Goal: Task Accomplishment & Management: Use online tool/utility

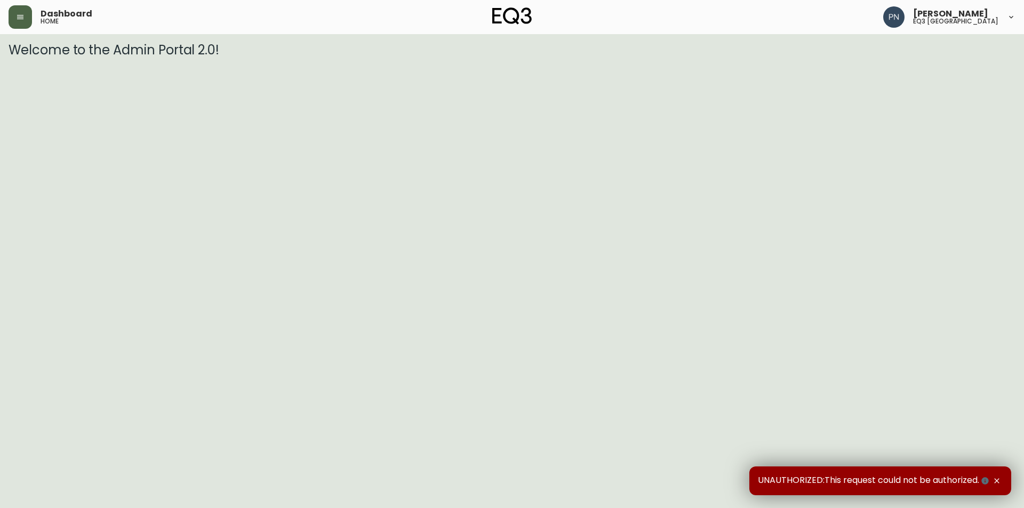
click at [15, 16] on button "button" at bounding box center [20, 16] width 23 height 23
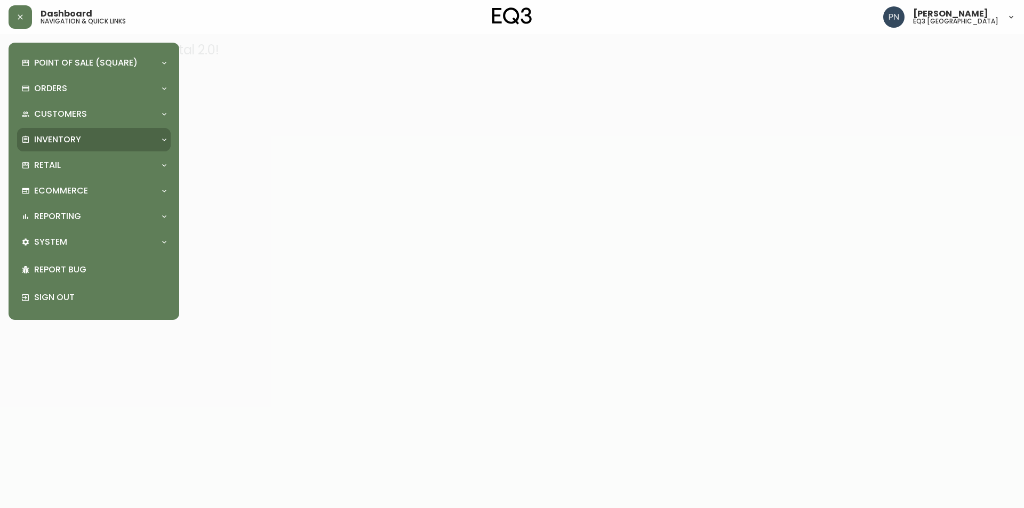
click at [66, 138] on p "Inventory" at bounding box center [57, 140] width 47 height 12
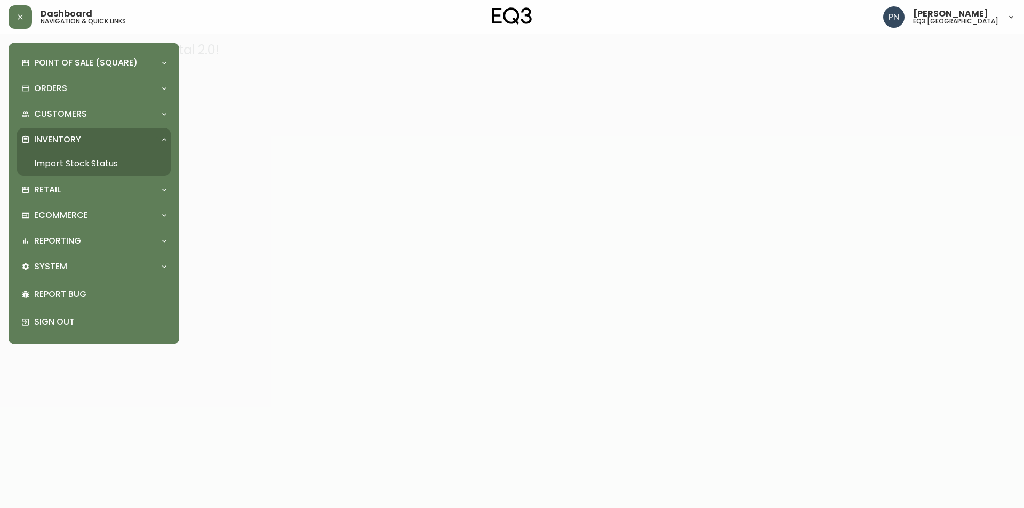
click at [106, 158] on link "Import Stock Status" at bounding box center [94, 163] width 154 height 25
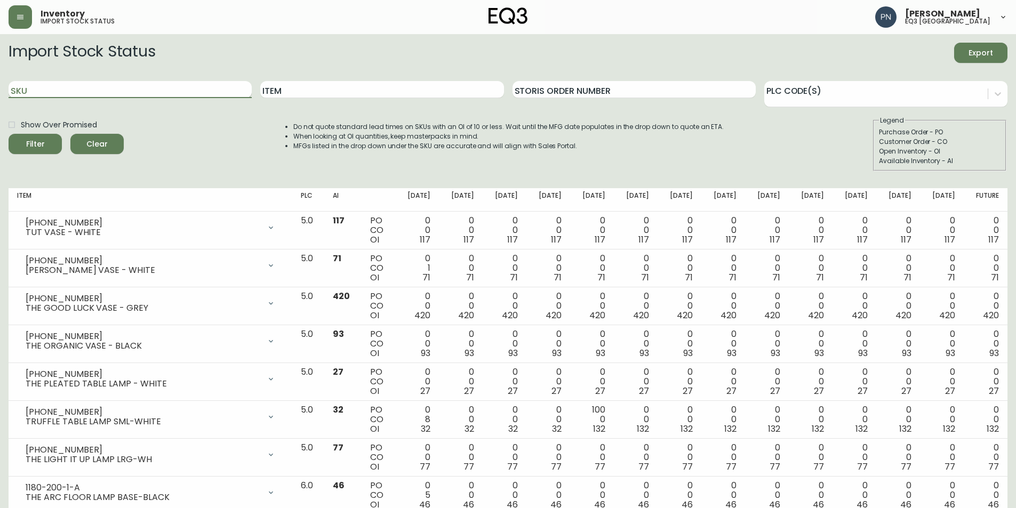
click at [134, 83] on input "SKU" at bounding box center [130, 89] width 243 height 17
paste input "[PHONE_NUMBER]"
type input "[PHONE_NUMBER]"
click at [37, 139] on div "Filter" at bounding box center [35, 144] width 19 height 13
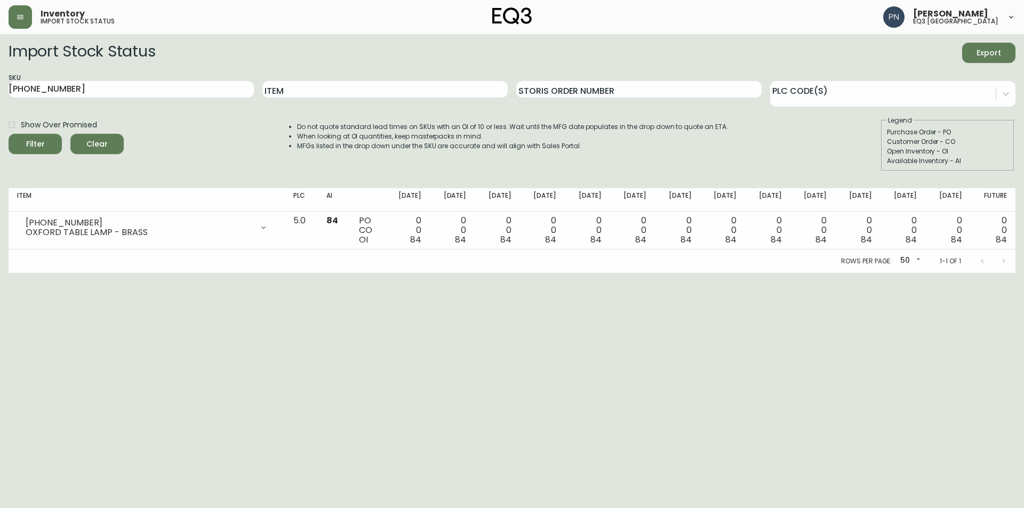
click at [68, 55] on h2 "Import Stock Status" at bounding box center [82, 53] width 147 height 20
click at [501, 16] on img at bounding box center [511, 15] width 39 height 17
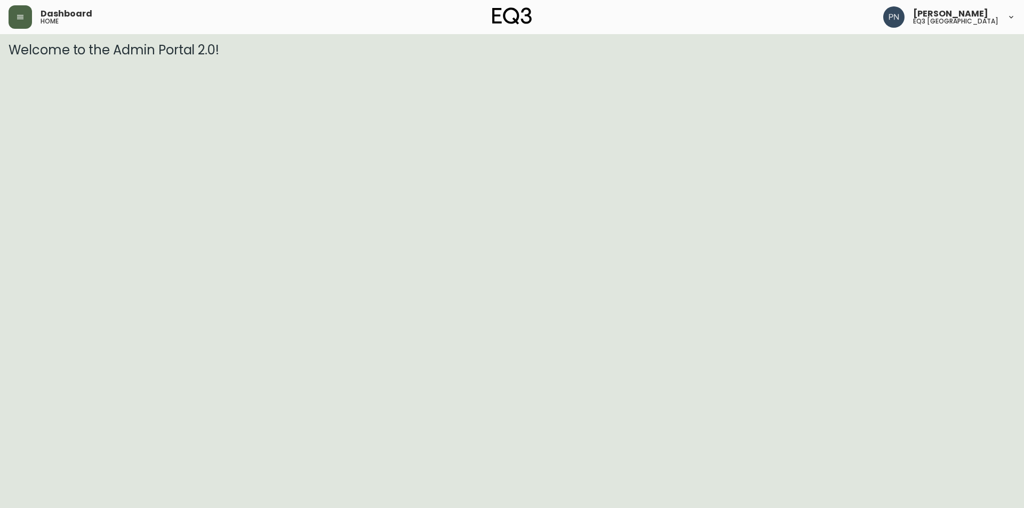
click at [23, 18] on icon "button" at bounding box center [20, 17] width 9 height 9
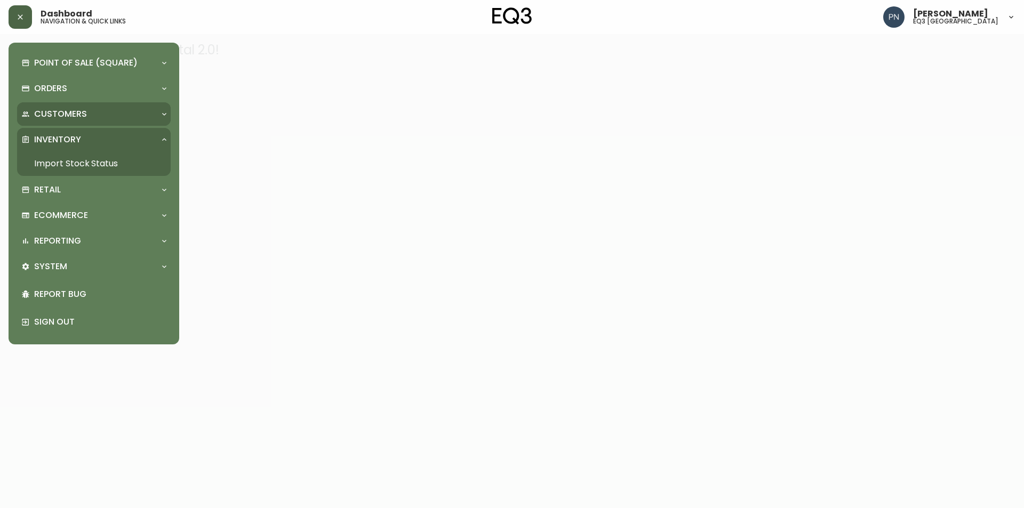
click at [134, 108] on div "Customers" at bounding box center [88, 114] width 134 height 12
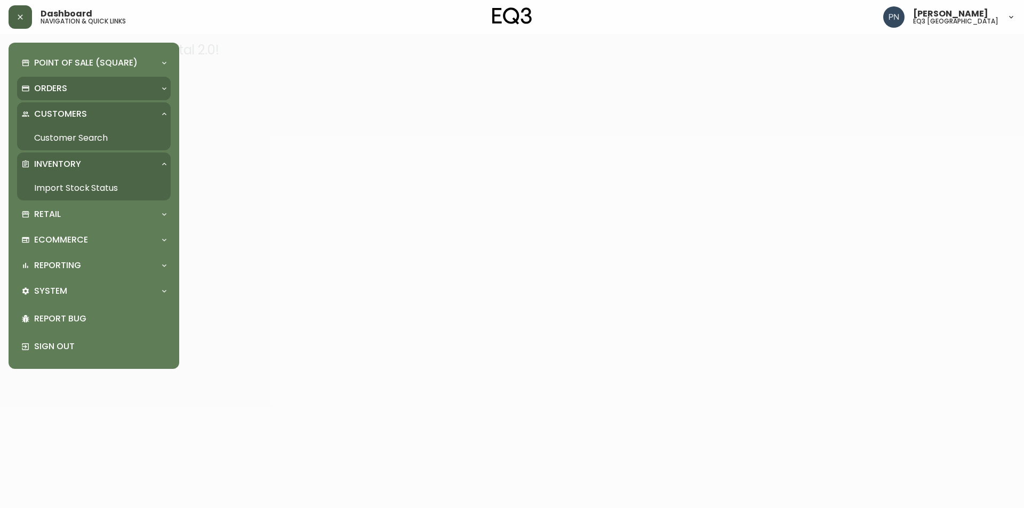
click at [131, 86] on div "Orders" at bounding box center [88, 89] width 134 height 12
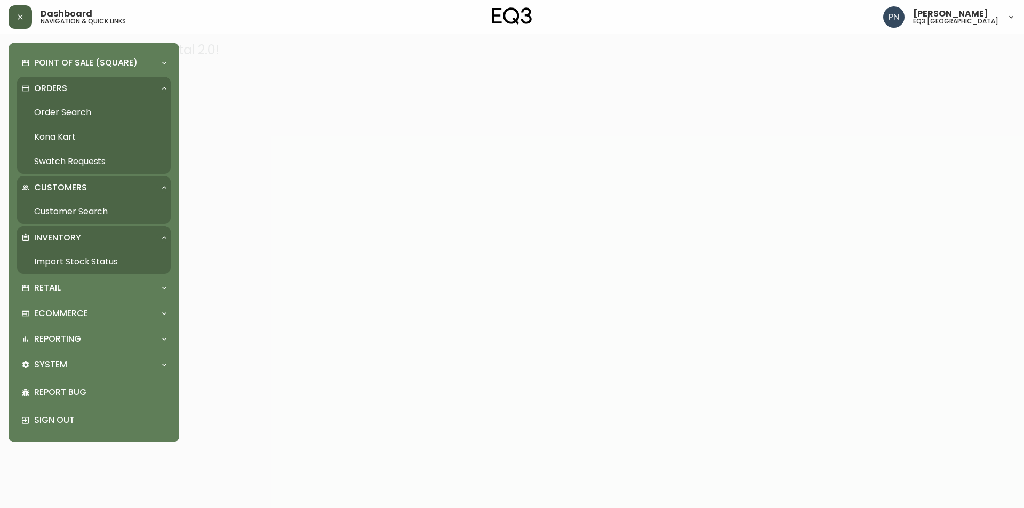
click at [46, 111] on link "Order Search" at bounding box center [94, 112] width 154 height 25
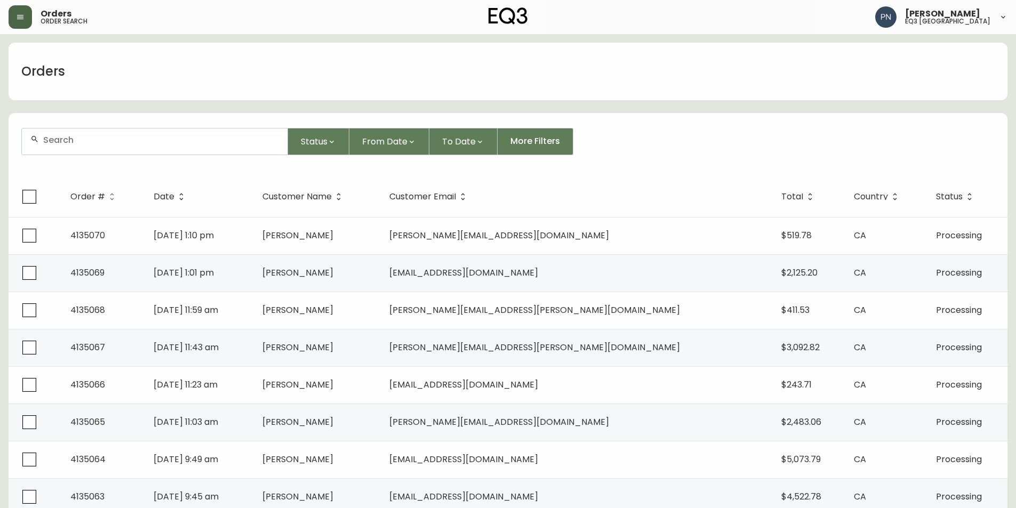
click at [18, 12] on button "button" at bounding box center [20, 16] width 23 height 23
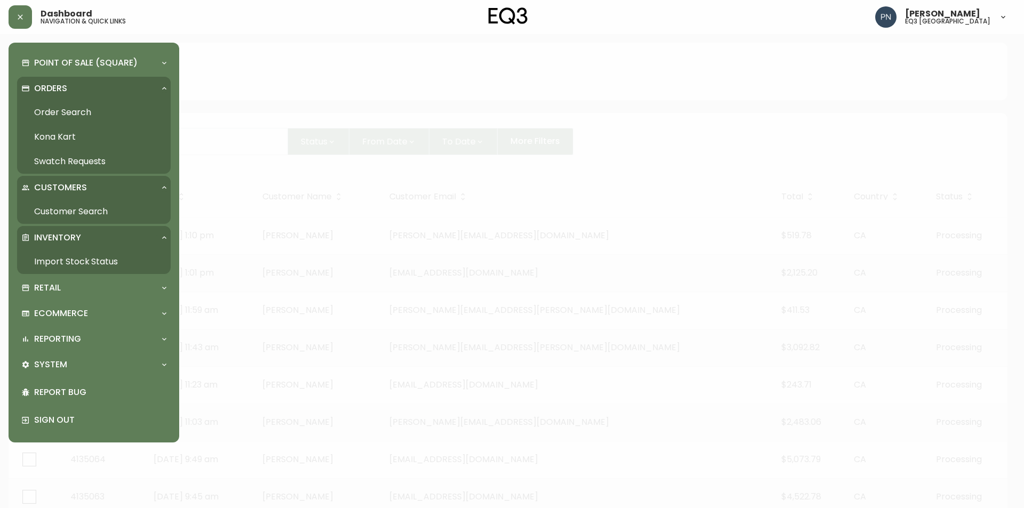
click at [88, 258] on link "Import Stock Status" at bounding box center [94, 262] width 154 height 25
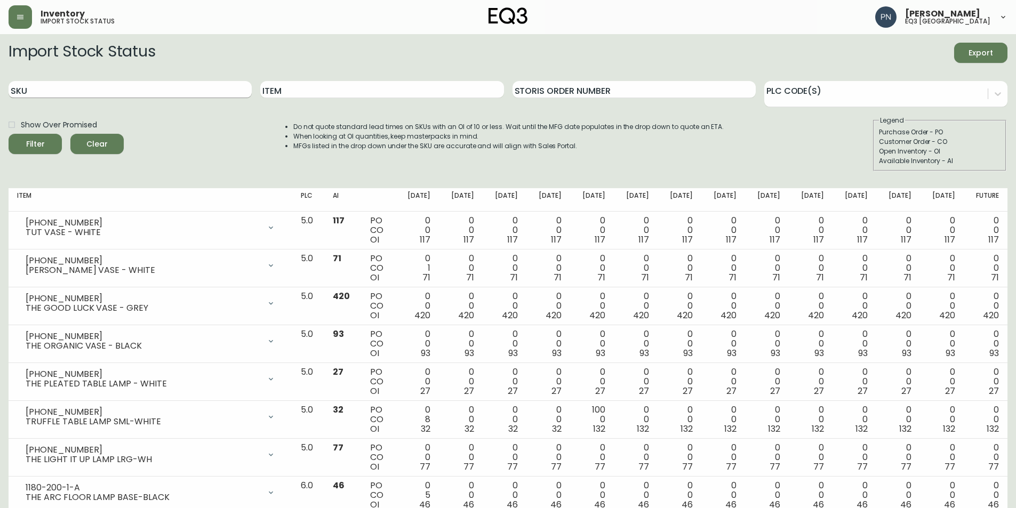
click at [150, 86] on input "SKU" at bounding box center [130, 89] width 243 height 17
paste input "3020-980-13-A"
type input "3020-980-13-A"
click at [25, 142] on span "Filter" at bounding box center [35, 144] width 36 height 13
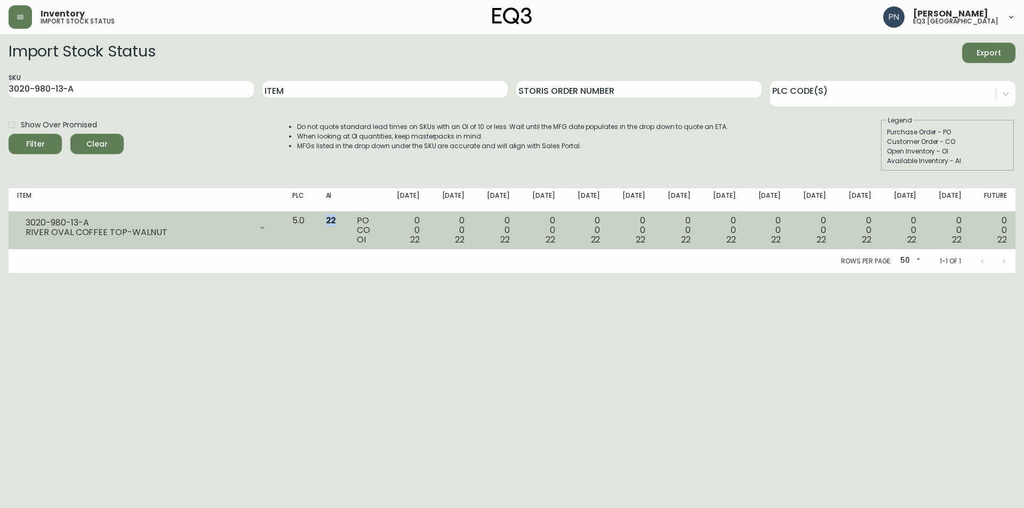
drag, startPoint x: 352, startPoint y: 220, endPoint x: 360, endPoint y: 221, distance: 8.6
click at [336, 221] on span "22" at bounding box center [331, 220] width 11 height 12
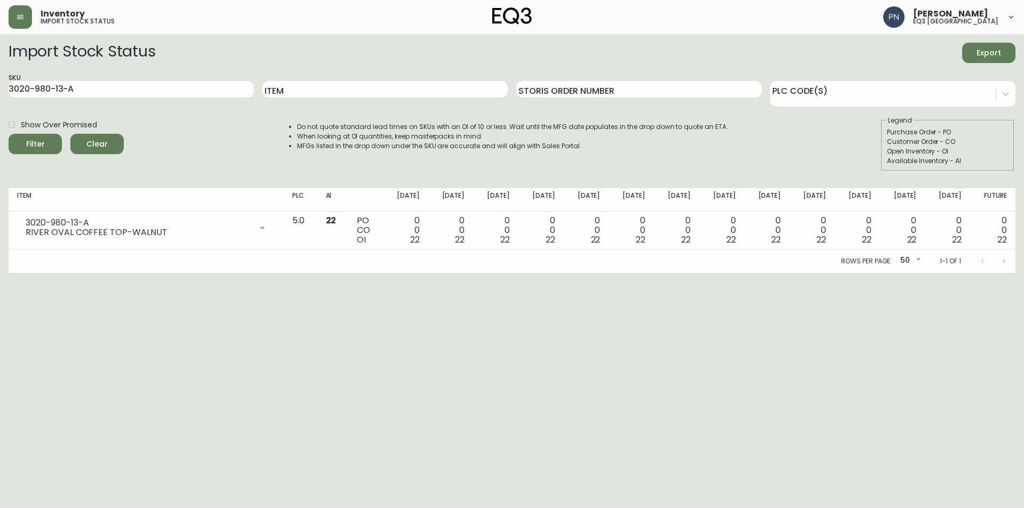
click at [350, 273] on html "Inventory import stock status [PERSON_NAME] eq3 [GEOGRAPHIC_DATA] Import Stock …" at bounding box center [512, 136] width 1024 height 273
click at [166, 79] on div "SKU 3020-980-13-A" at bounding box center [131, 90] width 245 height 35
drag, startPoint x: 165, startPoint y: 89, endPoint x: 0, endPoint y: 75, distance: 165.3
click at [0, 75] on main "Import Stock Status Export SKU 3020-980-13-A Item Storis Order Number PLC Code(…" at bounding box center [512, 153] width 1024 height 239
paste input "3020-980-40-B"
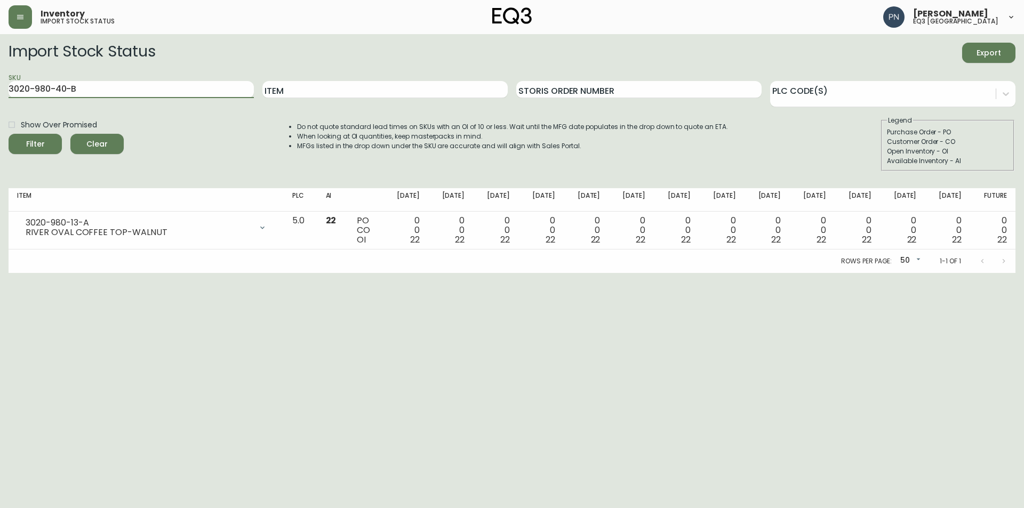
type input "3020-980-40-B"
click at [9, 134] on button "Filter" at bounding box center [35, 144] width 53 height 20
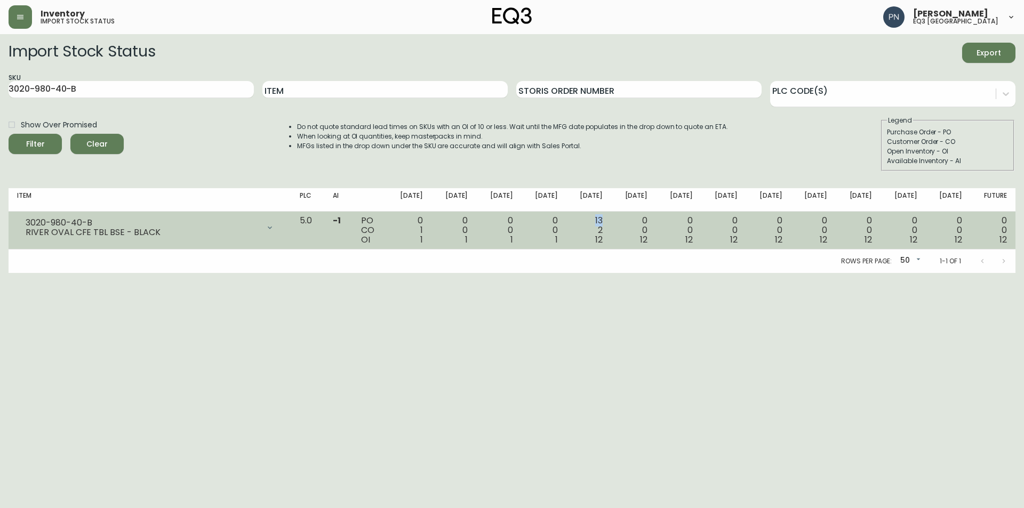
drag, startPoint x: 604, startPoint y: 216, endPoint x: 614, endPoint y: 220, distance: 10.8
click at [611, 220] on td "13 2 12" at bounding box center [588, 231] width 45 height 38
